Goal: Task Accomplishment & Management: Use online tool/utility

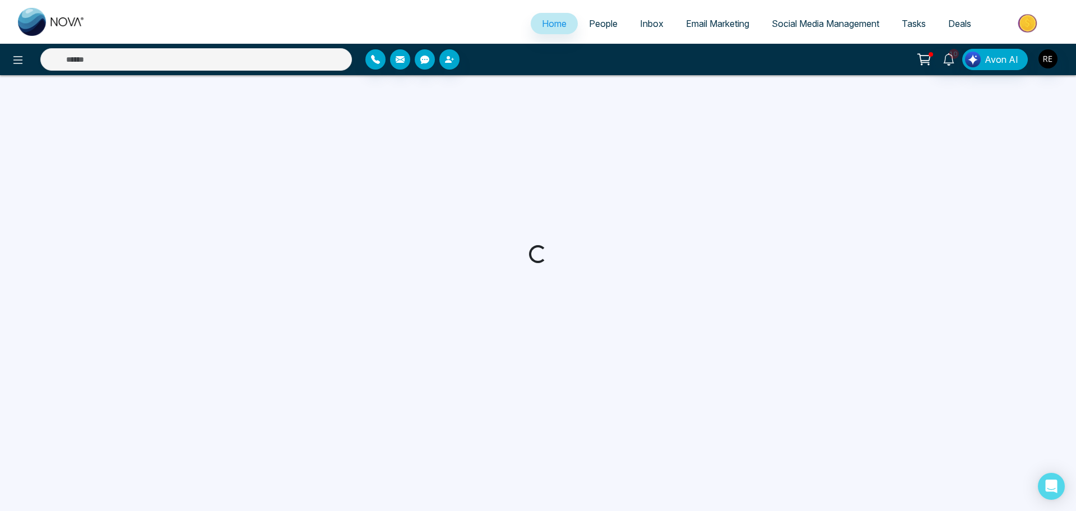
select select "*"
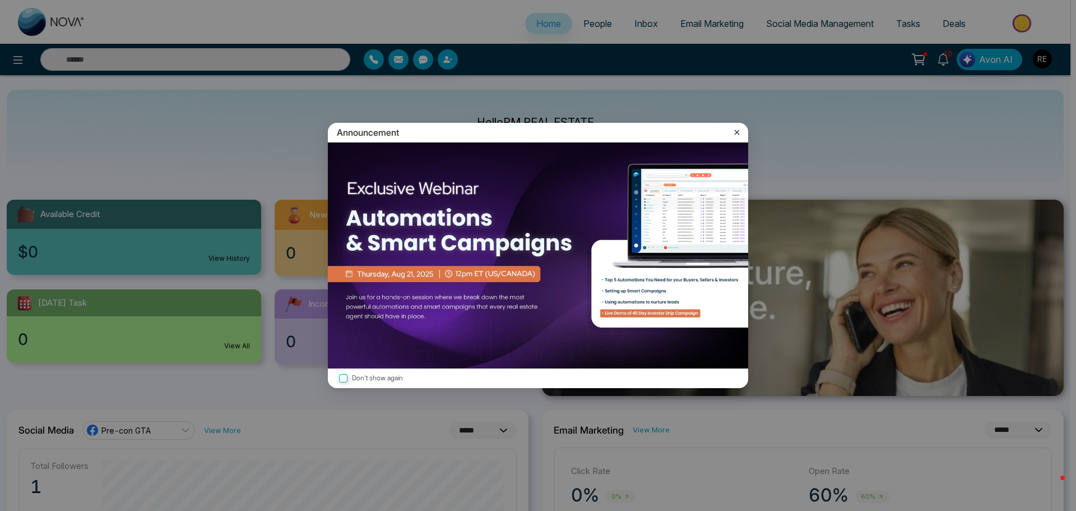
click at [738, 131] on icon at bounding box center [737, 131] width 5 height 5
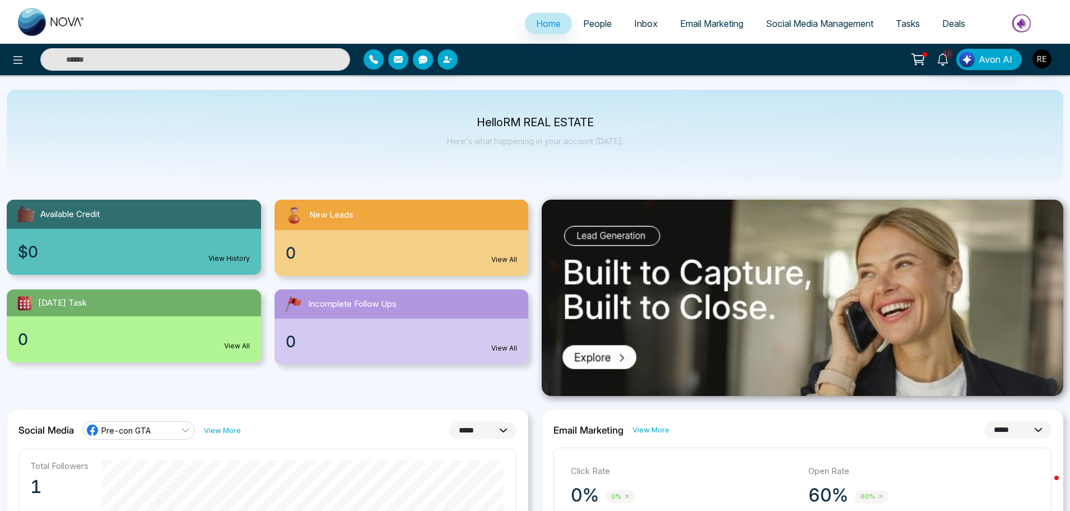
click at [803, 21] on span "Social Media Management" at bounding box center [820, 23] width 108 height 11
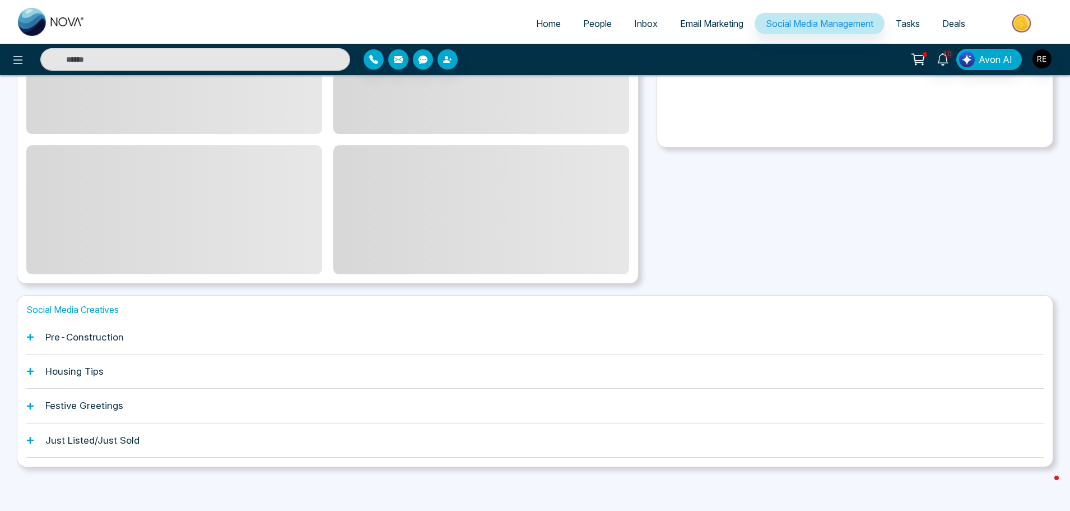
scroll to position [175, 0]
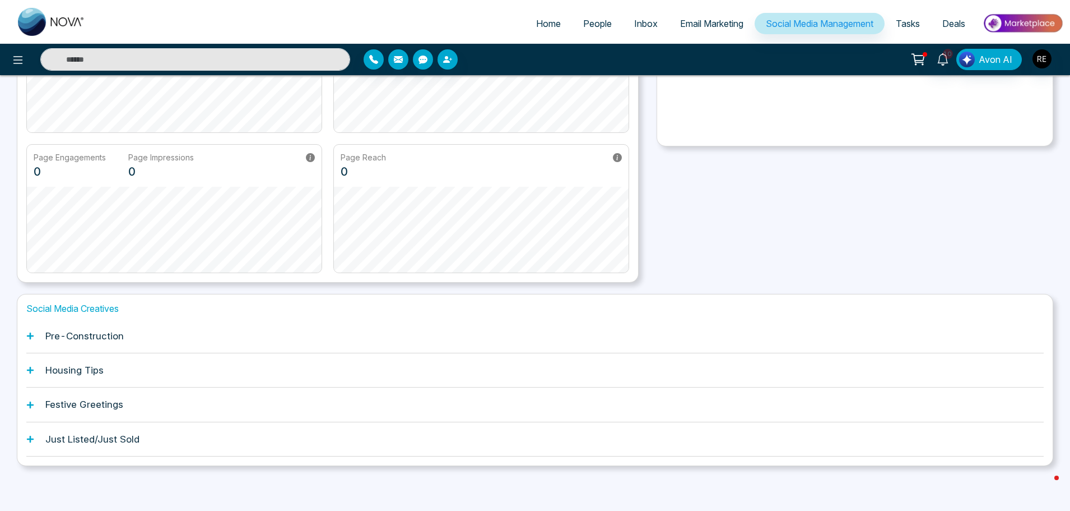
click at [72, 375] on h1 "Housing Tips" at bounding box center [74, 369] width 58 height 11
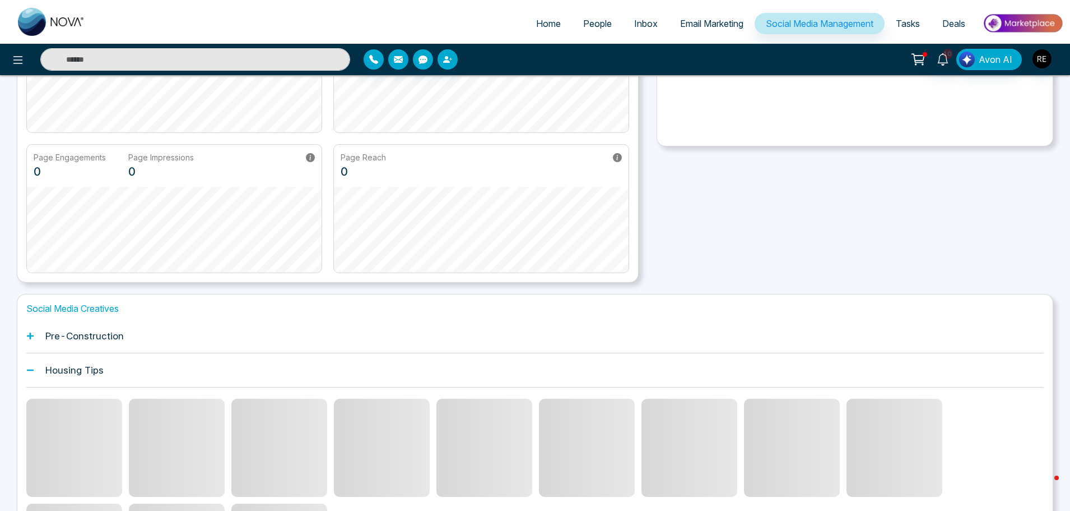
scroll to position [287, 0]
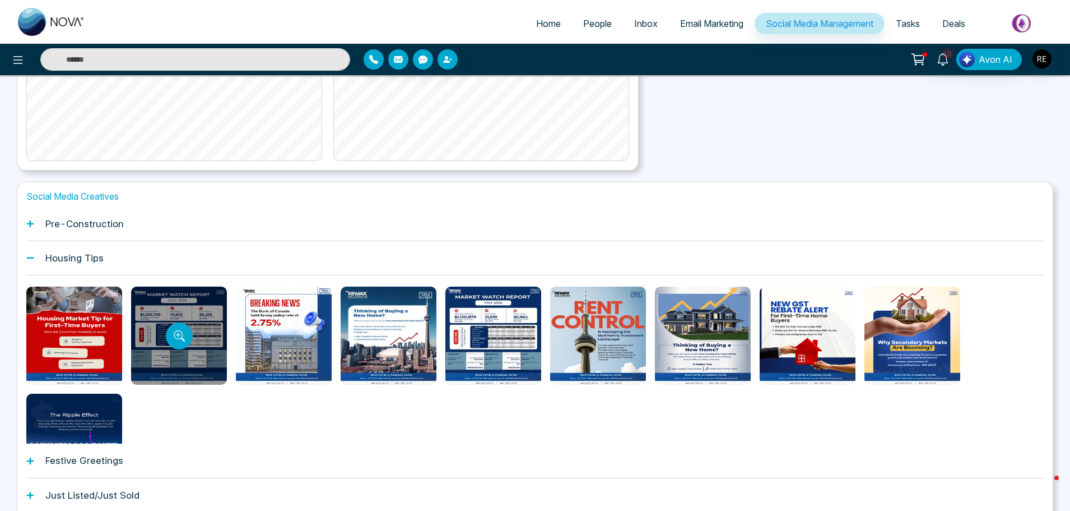
click at [179, 316] on div at bounding box center [179, 335] width 96 height 98
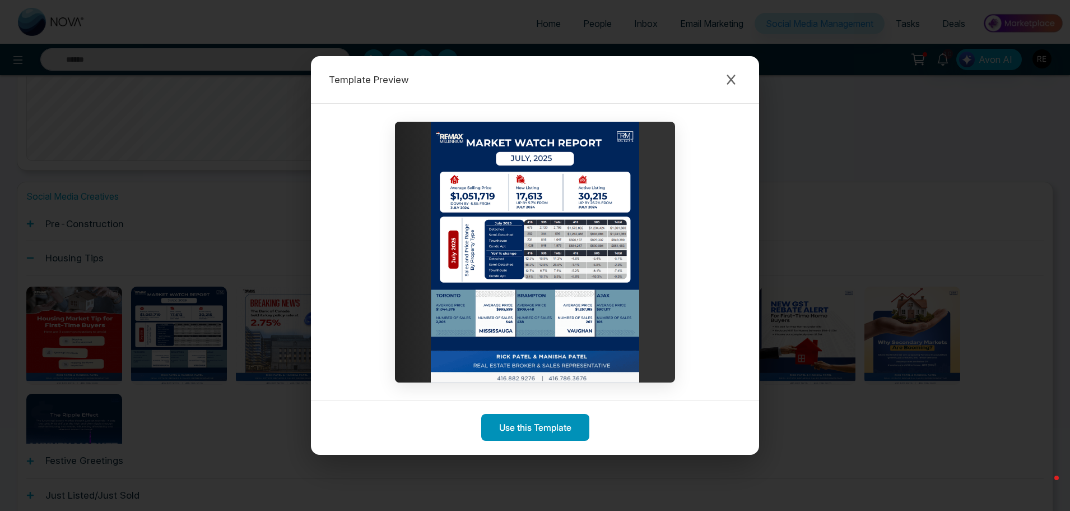
click at [531, 430] on button "Use this Template" at bounding box center [535, 427] width 108 height 27
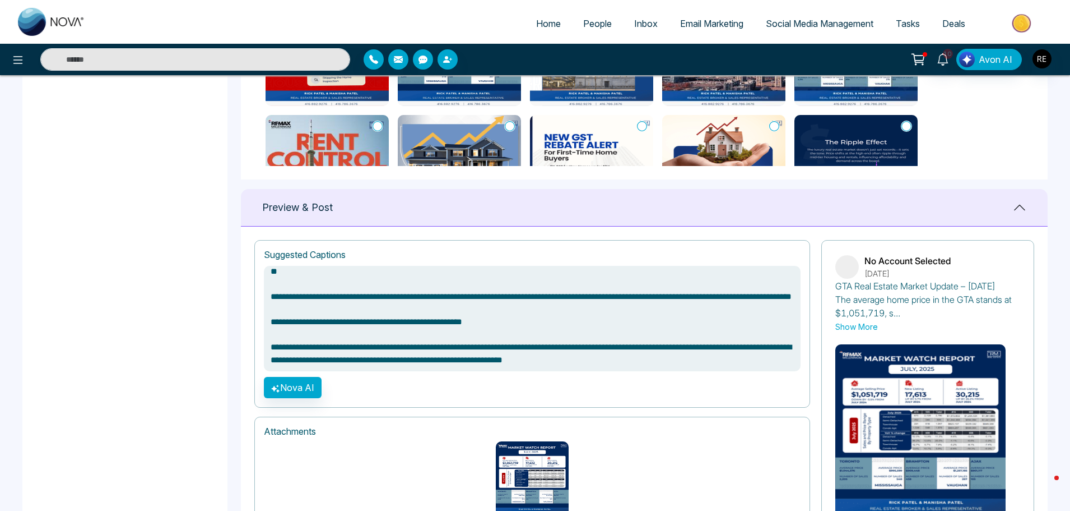
scroll to position [47, 0]
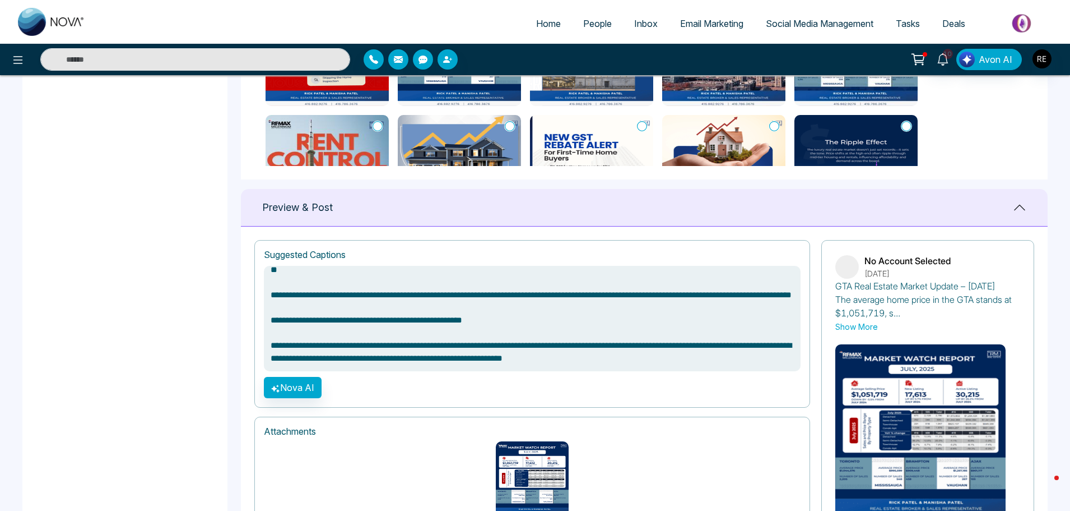
drag, startPoint x: 267, startPoint y: 344, endPoint x: 727, endPoint y: 357, distance: 459.7
click at [726, 358] on textarea "**********" at bounding box center [532, 318] width 537 height 105
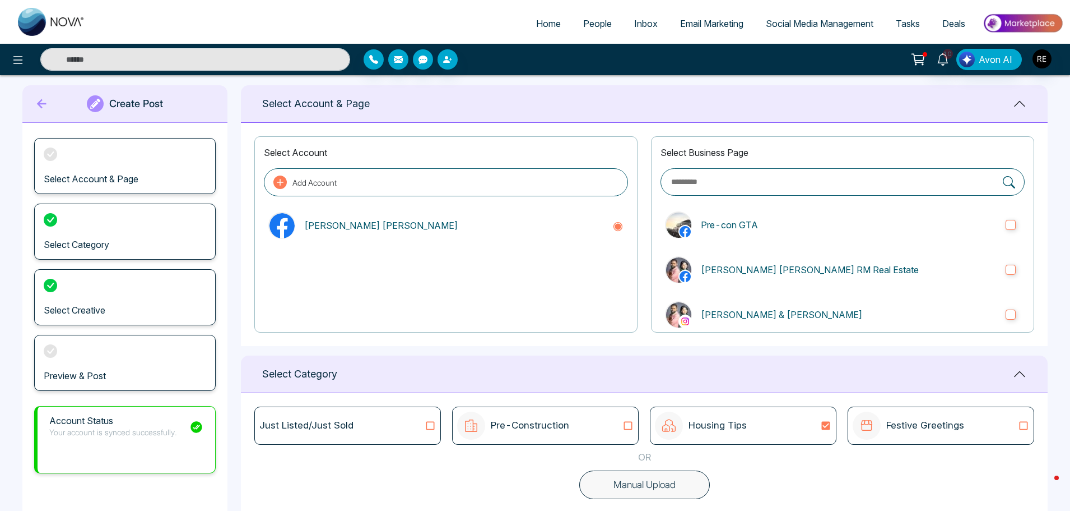
scroll to position [0, 0]
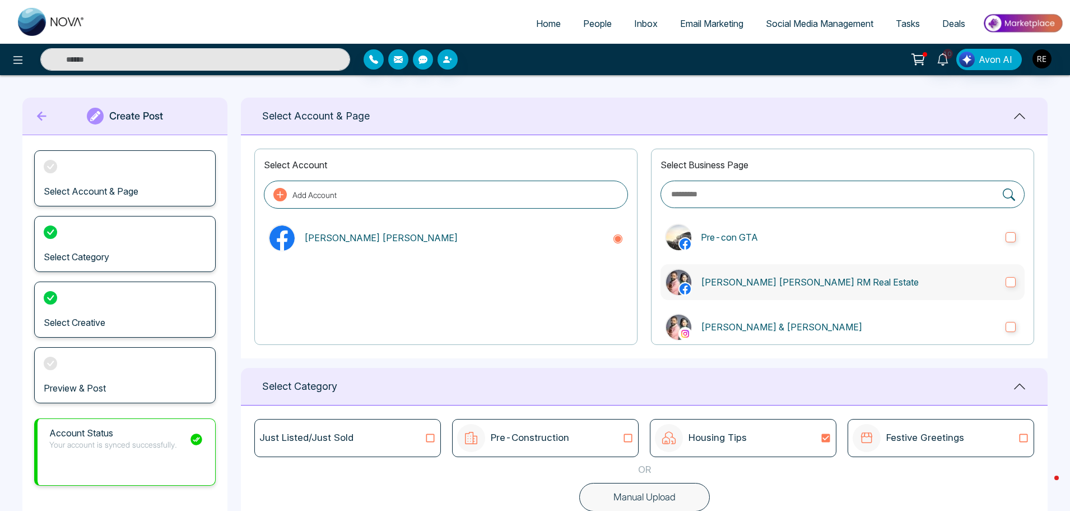
type textarea "**********"
click at [1012, 329] on label "[PERSON_NAME] & [PERSON_NAME]" at bounding box center [843, 327] width 364 height 36
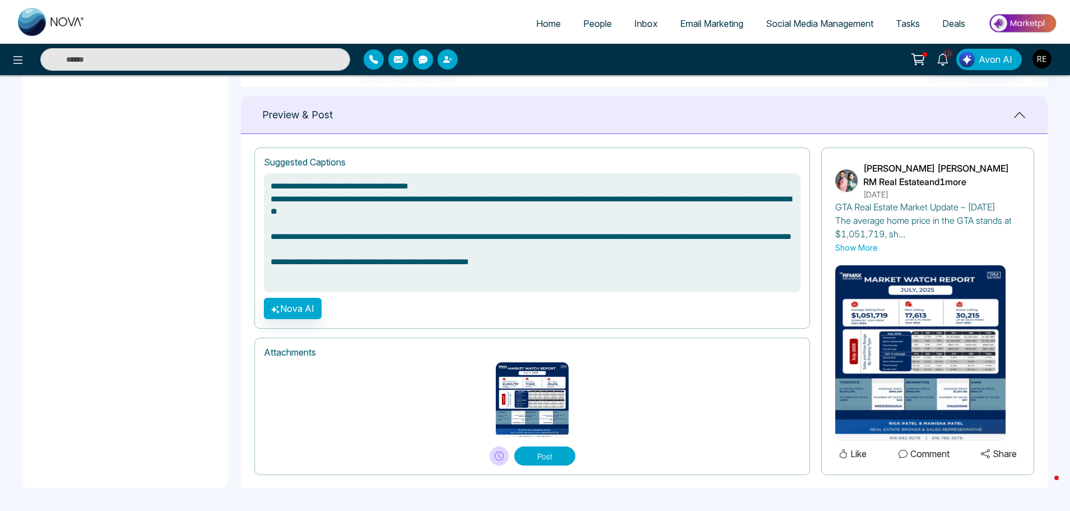
scroll to position [221, 0]
click at [558, 454] on button "Post" at bounding box center [544, 455] width 61 height 19
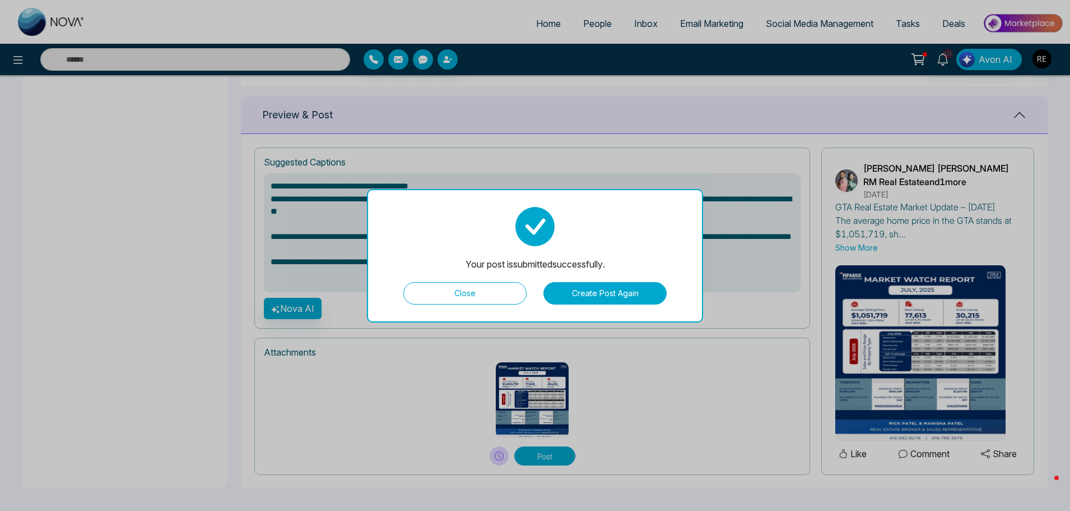
click at [483, 298] on button "Close" at bounding box center [464, 293] width 123 height 22
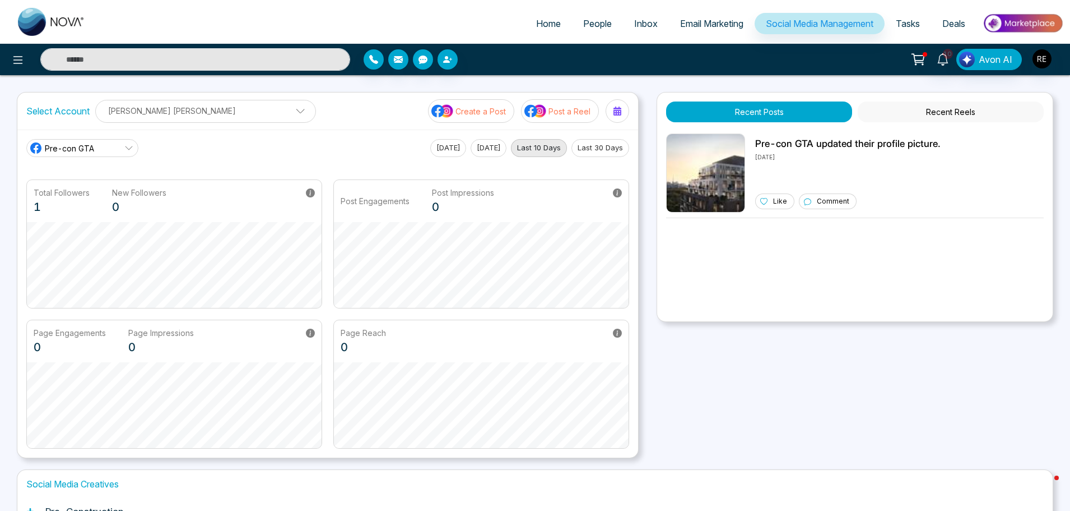
click at [819, 27] on span "Social Media Management" at bounding box center [820, 23] width 108 height 11
click at [23, 65] on icon at bounding box center [17, 59] width 13 height 13
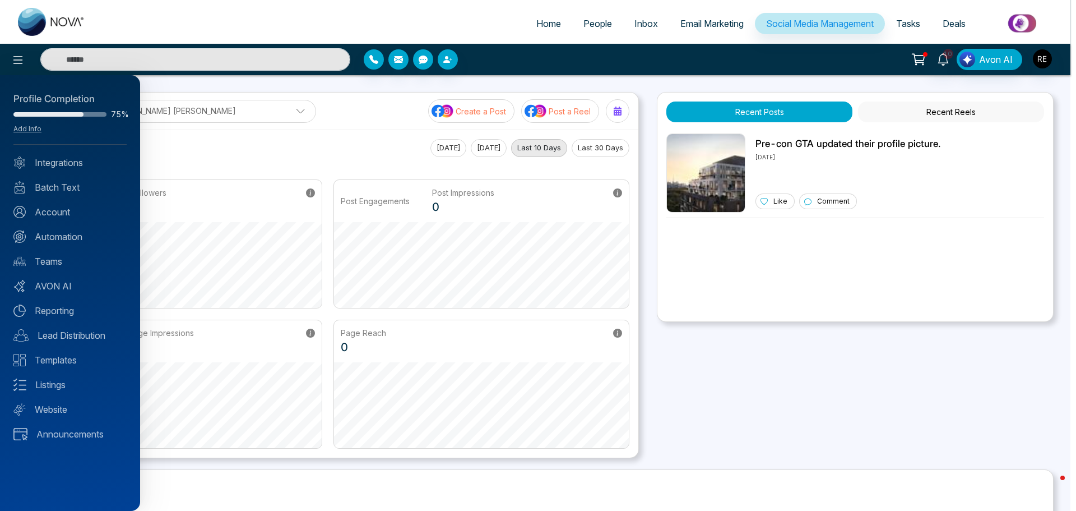
click at [814, 24] on div at bounding box center [538, 255] width 1076 height 511
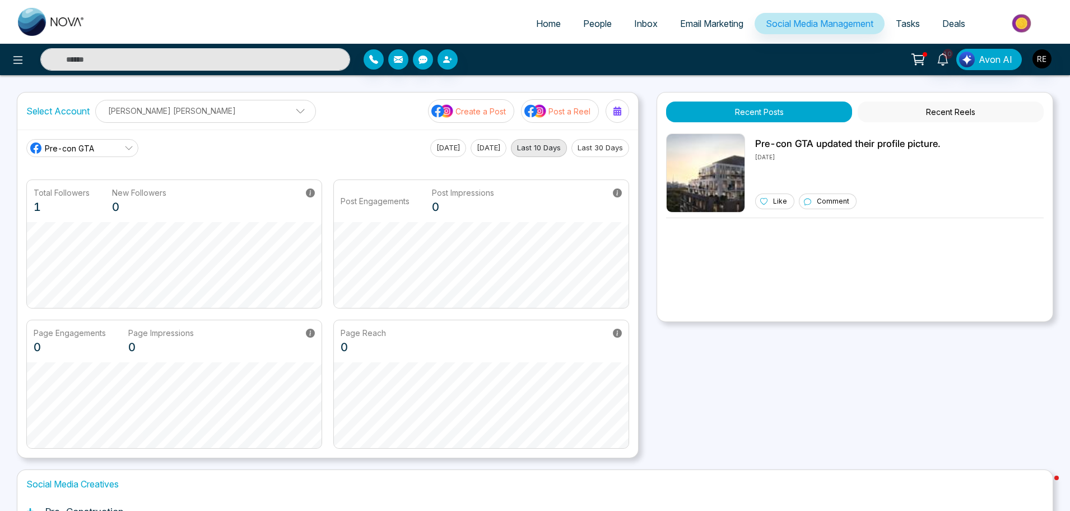
click at [291, 117] on span at bounding box center [296, 114] width 10 height 10
click at [148, 166] on button "Add Social Accounts" at bounding box center [152, 173] width 99 height 15
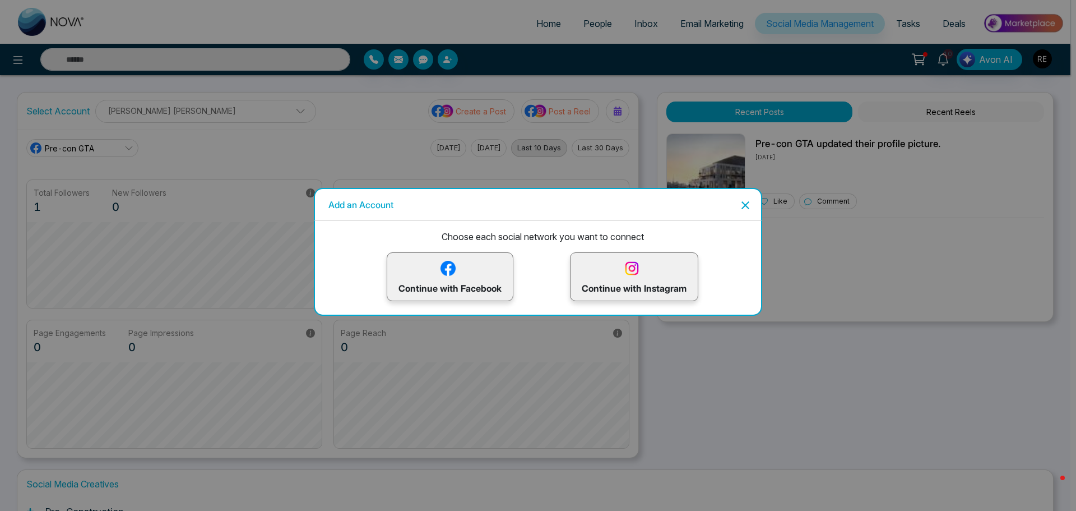
click at [749, 209] on icon "Close" at bounding box center [745, 204] width 13 height 13
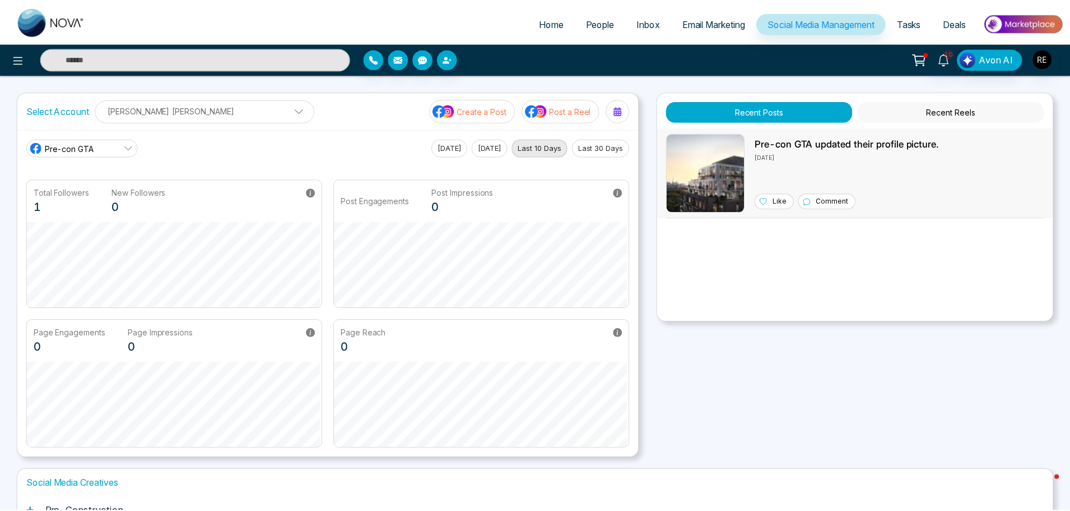
scroll to position [43, 0]
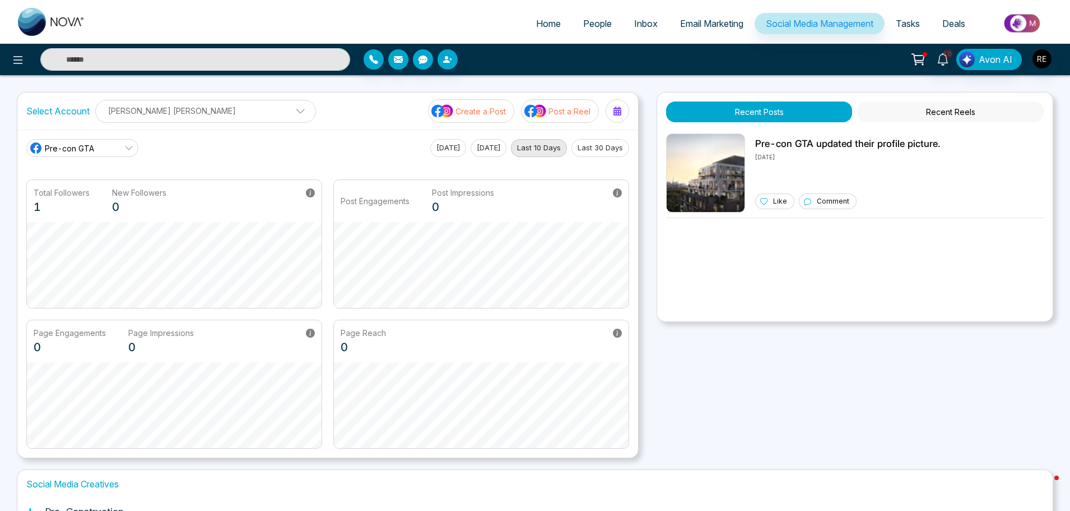
click at [123, 147] on link "Pre-con GTA" at bounding box center [82, 148] width 112 height 18
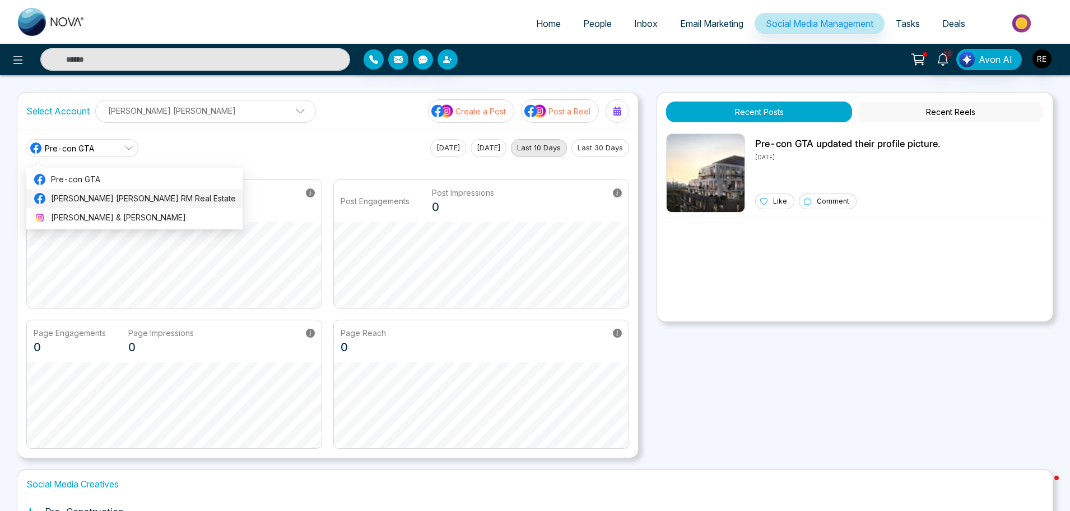
click at [93, 202] on span "[PERSON_NAME] [PERSON_NAME] RM Real Estate" at bounding box center [143, 198] width 185 height 12
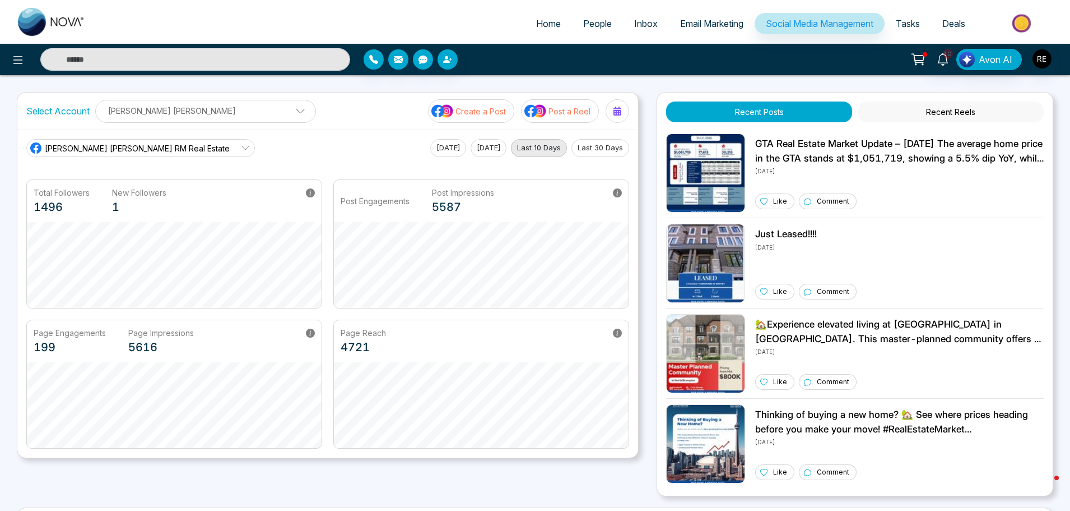
click at [822, 20] on span "Social Media Management" at bounding box center [820, 23] width 108 height 11
click at [476, 114] on p "Create a Post" at bounding box center [481, 111] width 50 height 12
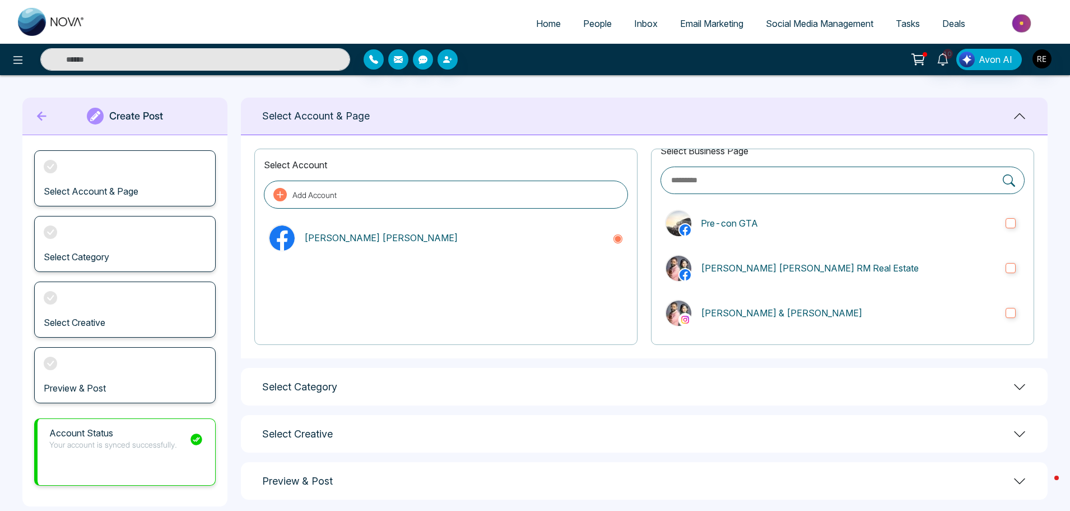
scroll to position [18, 0]
